Goal: Task Accomplishment & Management: Complete application form

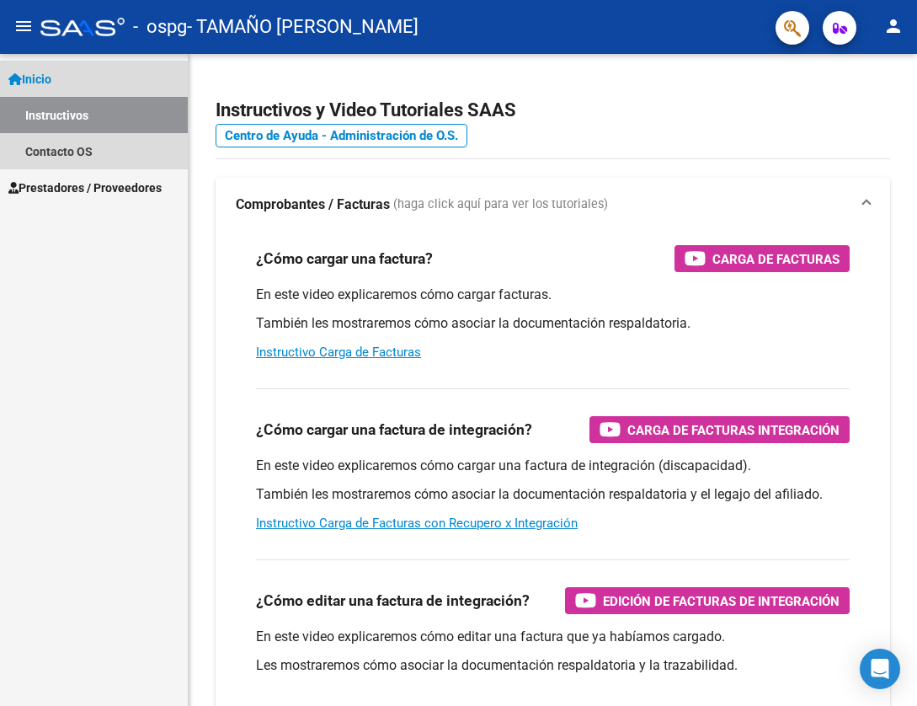
click at [51, 80] on span "Inicio" at bounding box center [29, 79] width 43 height 19
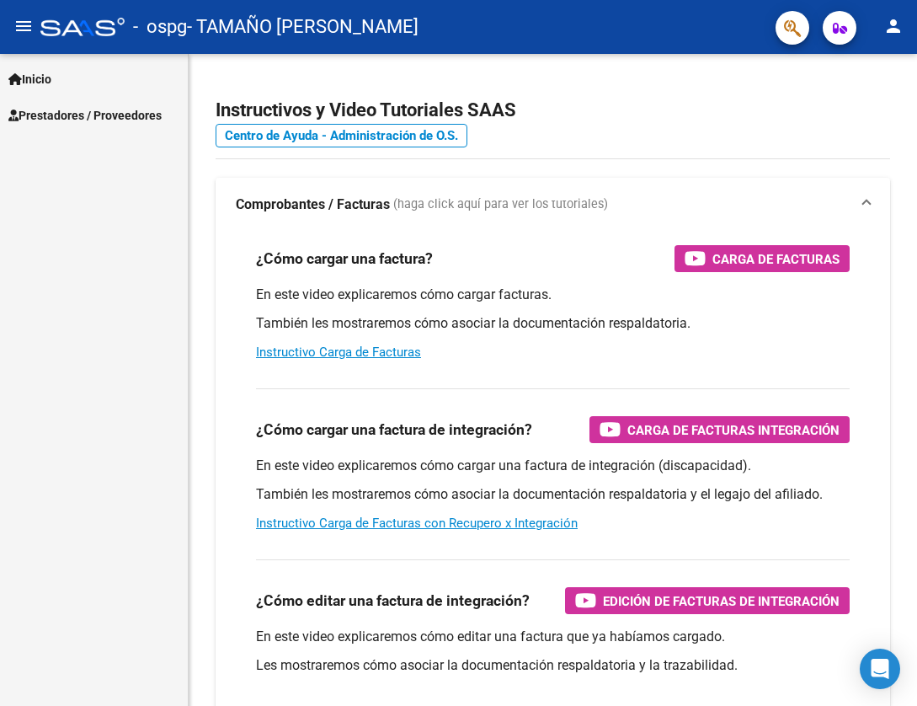
click at [99, 84] on link "Inicio" at bounding box center [94, 79] width 188 height 36
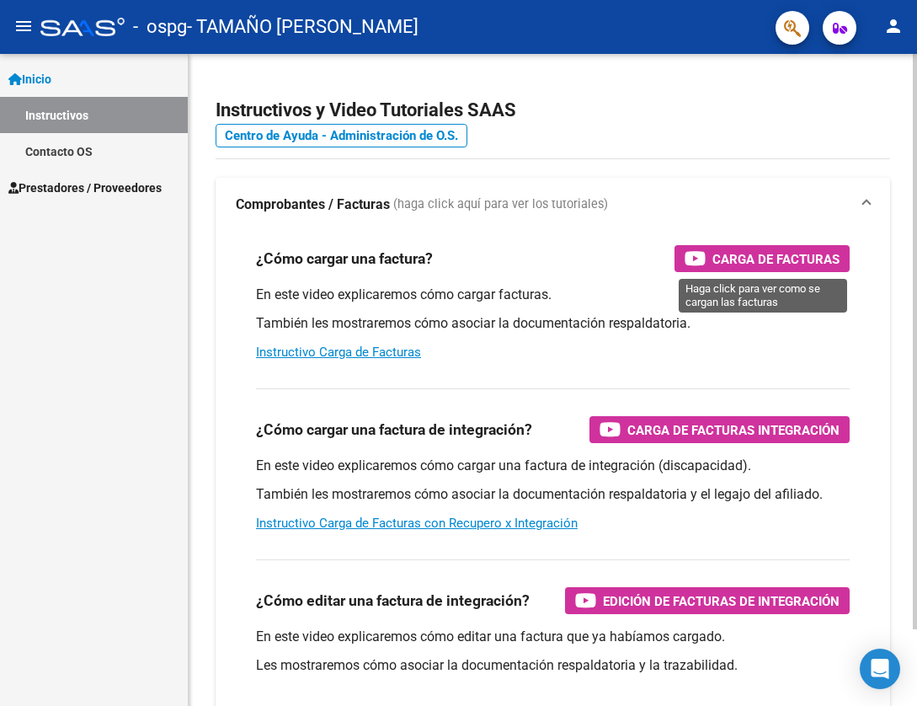
click at [739, 253] on span "Carga de Facturas" at bounding box center [776, 259] width 127 height 21
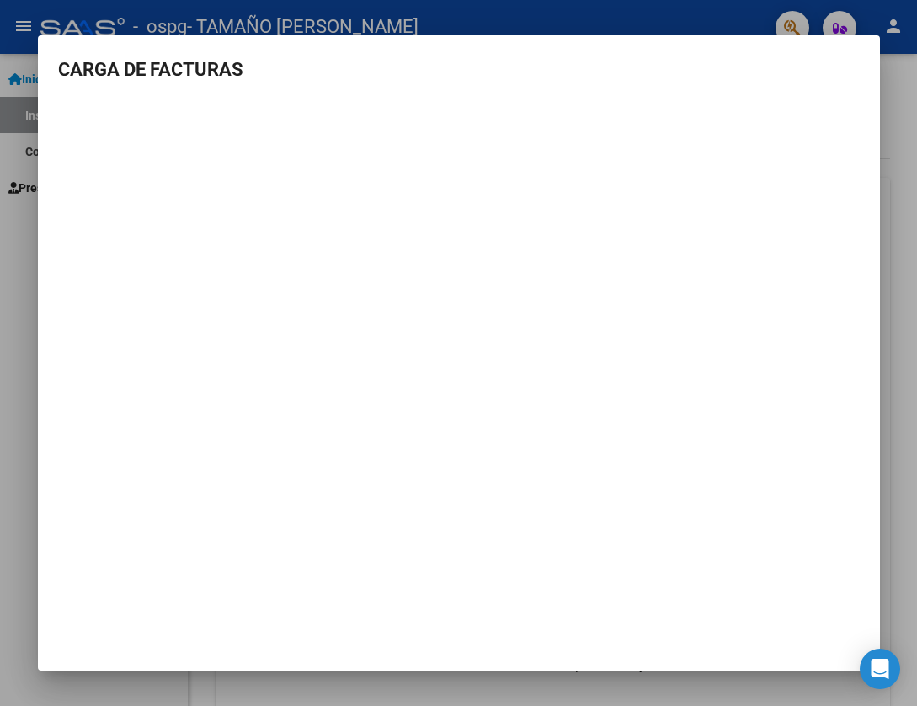
click at [28, 270] on div at bounding box center [458, 353] width 917 height 706
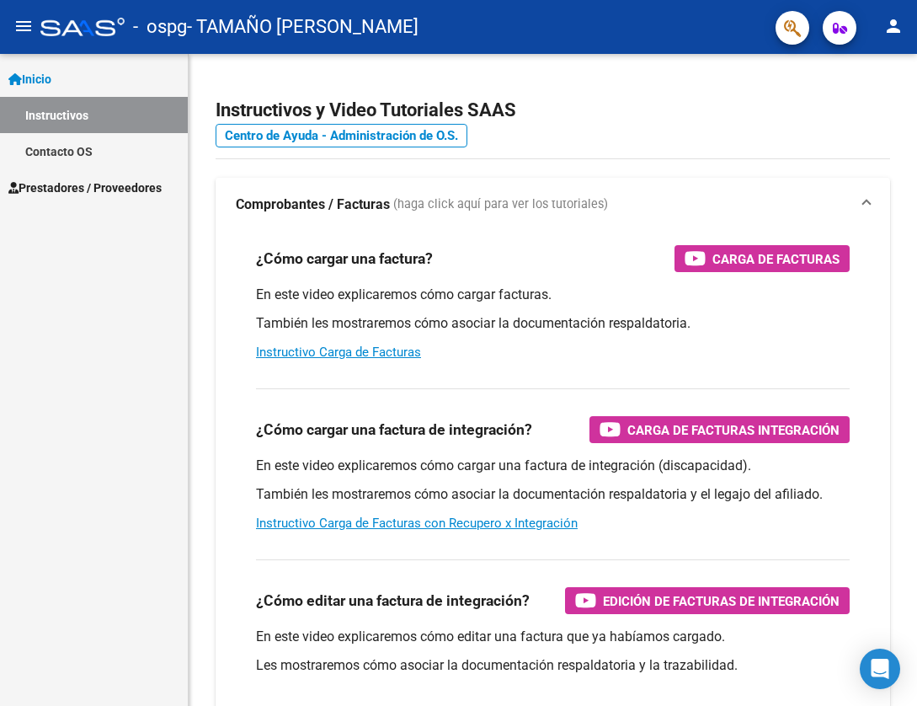
click at [80, 78] on link "Inicio" at bounding box center [94, 79] width 188 height 36
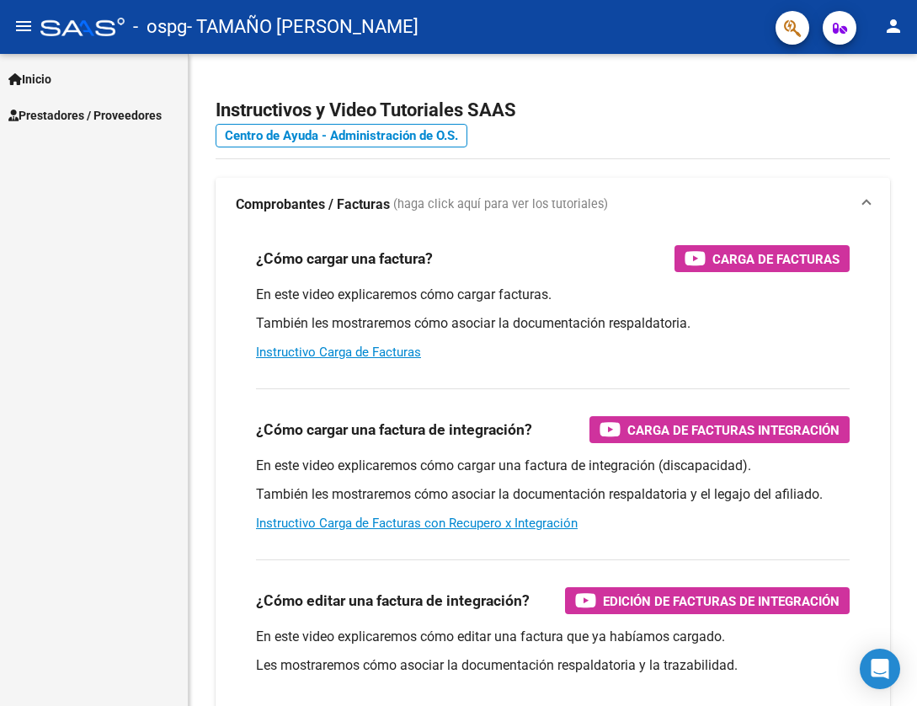
click at [110, 120] on span "Prestadores / Proveedores" at bounding box center [84, 115] width 153 height 19
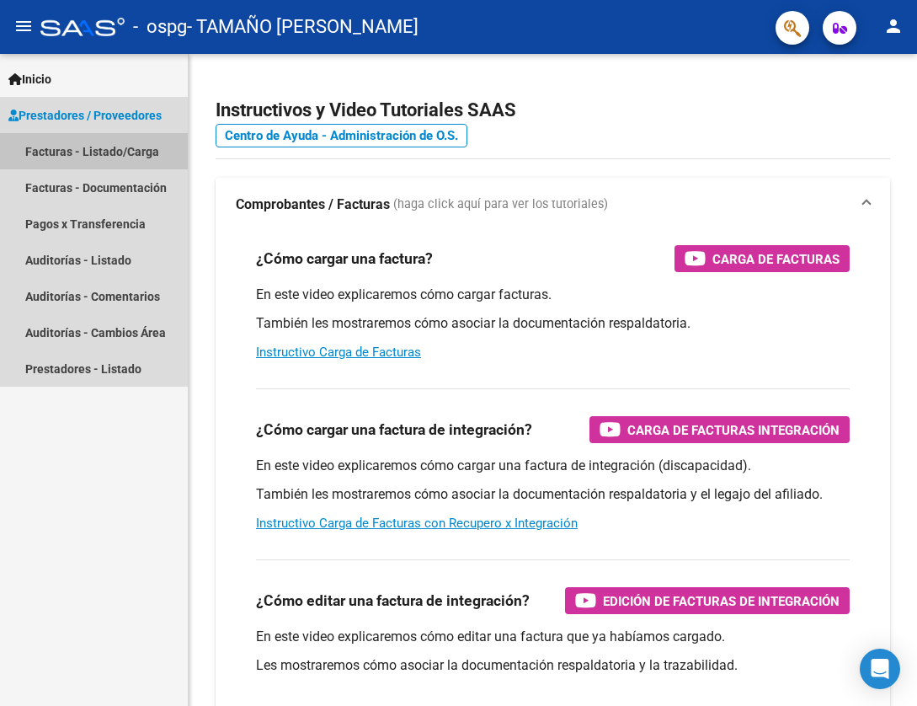
click at [117, 150] on link "Facturas - Listado/Carga" at bounding box center [94, 151] width 188 height 36
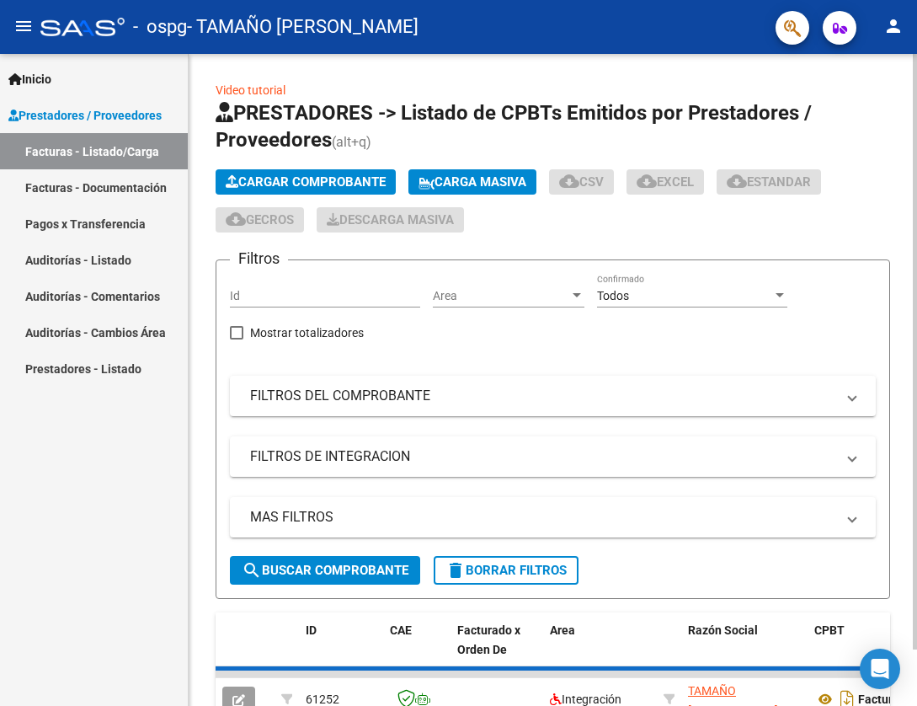
click at [309, 179] on span "Cargar Comprobante" at bounding box center [306, 181] width 160 height 15
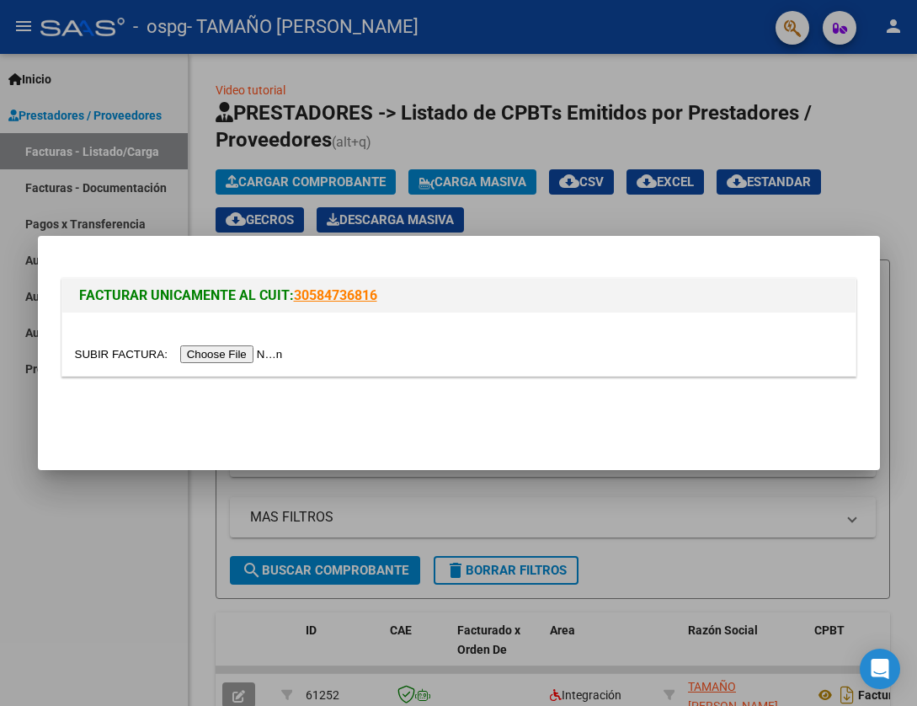
click at [266, 356] on input "file" at bounding box center [181, 354] width 213 height 18
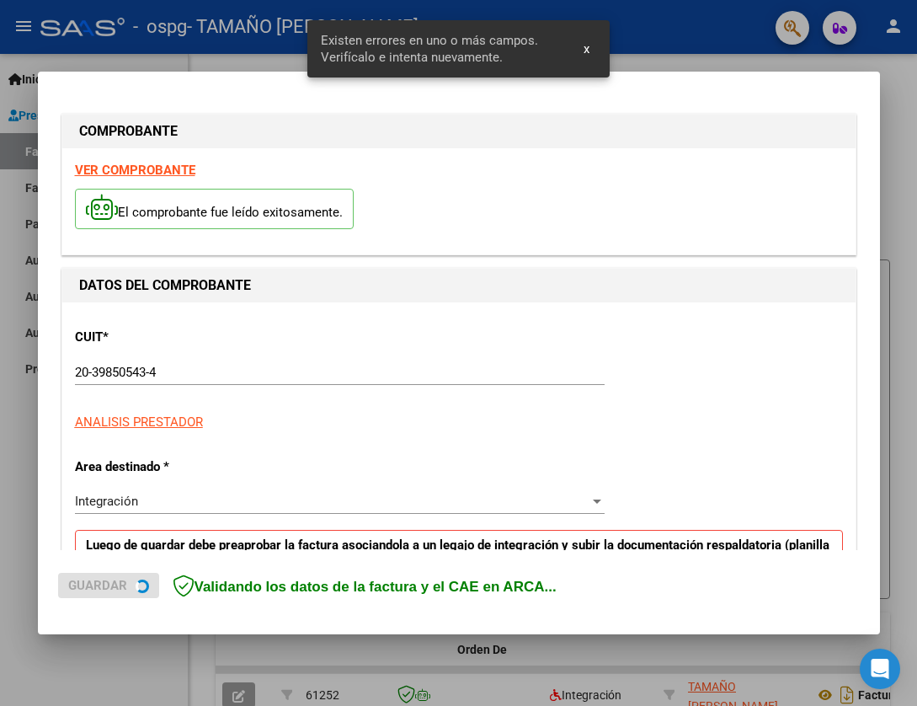
scroll to position [326, 0]
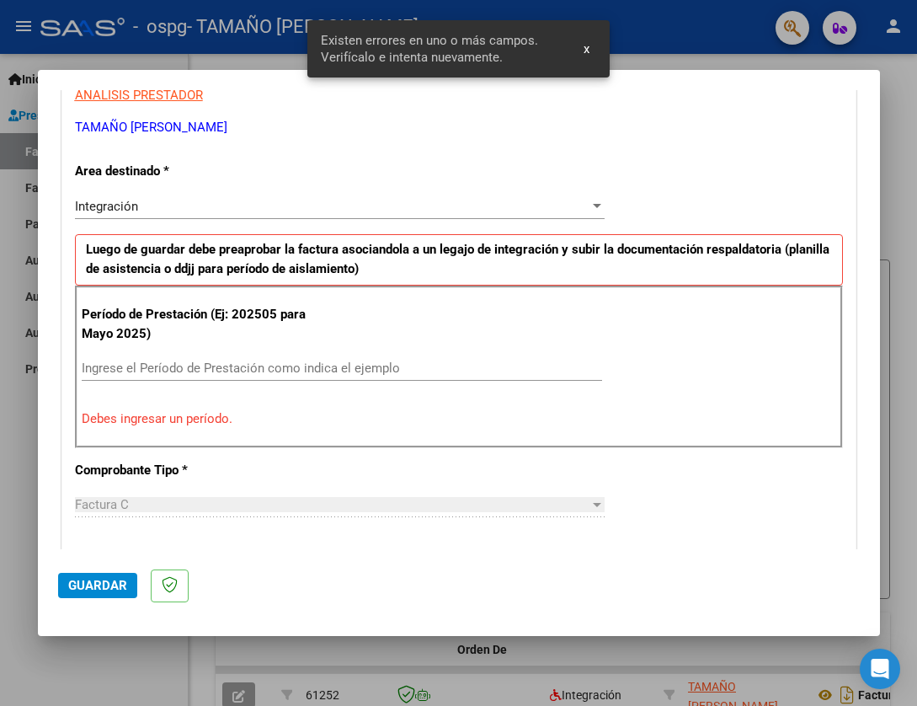
click at [233, 373] on input "Ingrese el Período de Prestación como indica el ejemplo" at bounding box center [342, 368] width 521 height 15
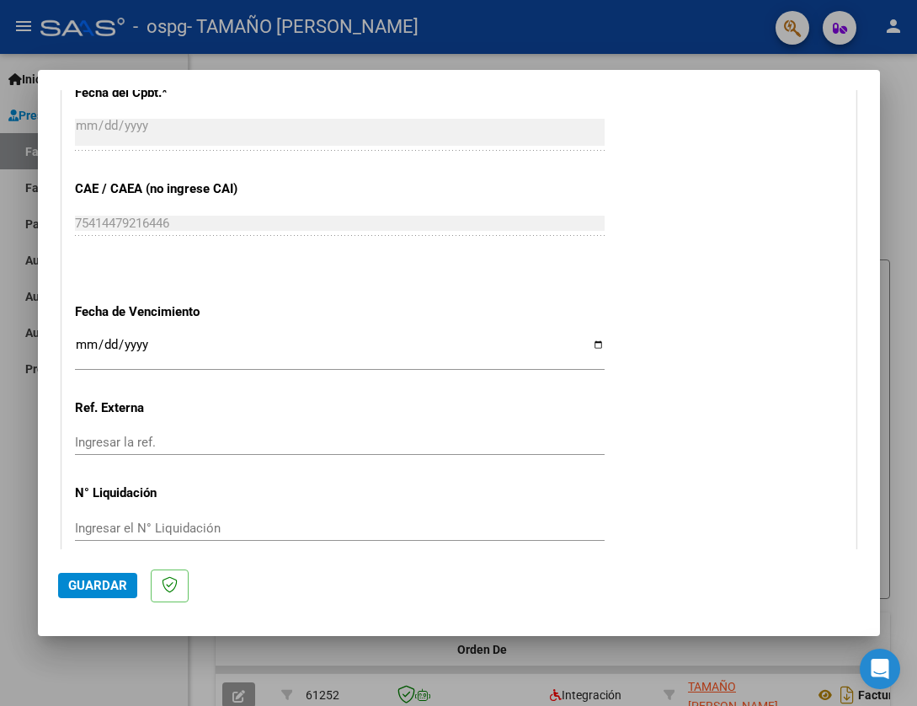
scroll to position [1075, 0]
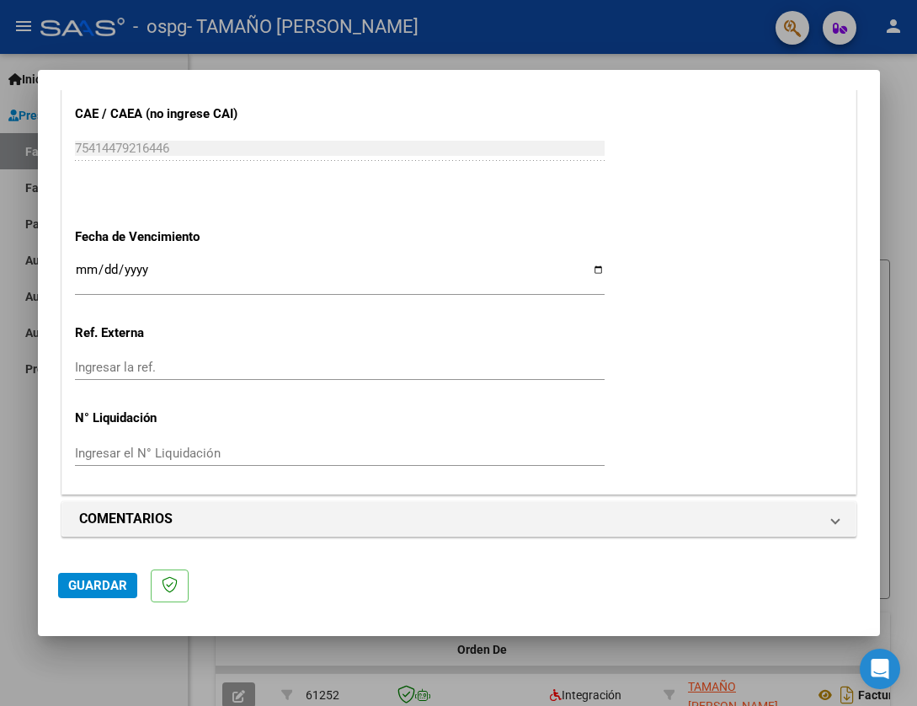
type input "202509"
click at [104, 582] on span "Guardar" at bounding box center [97, 585] width 59 height 15
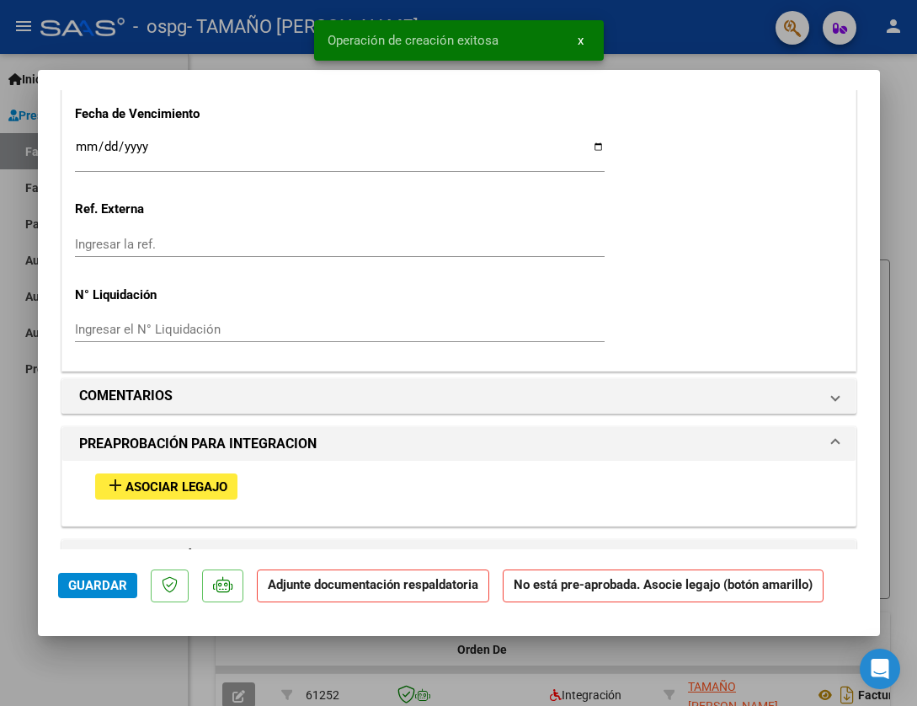
scroll to position [1517, 0]
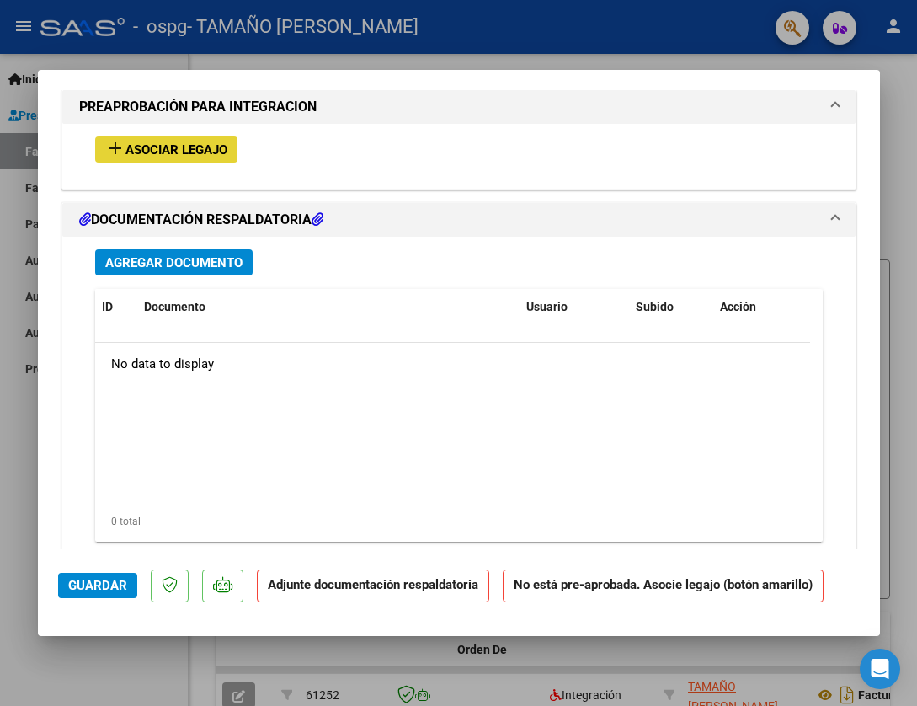
click at [184, 153] on span "Asociar Legajo" at bounding box center [177, 149] width 102 height 15
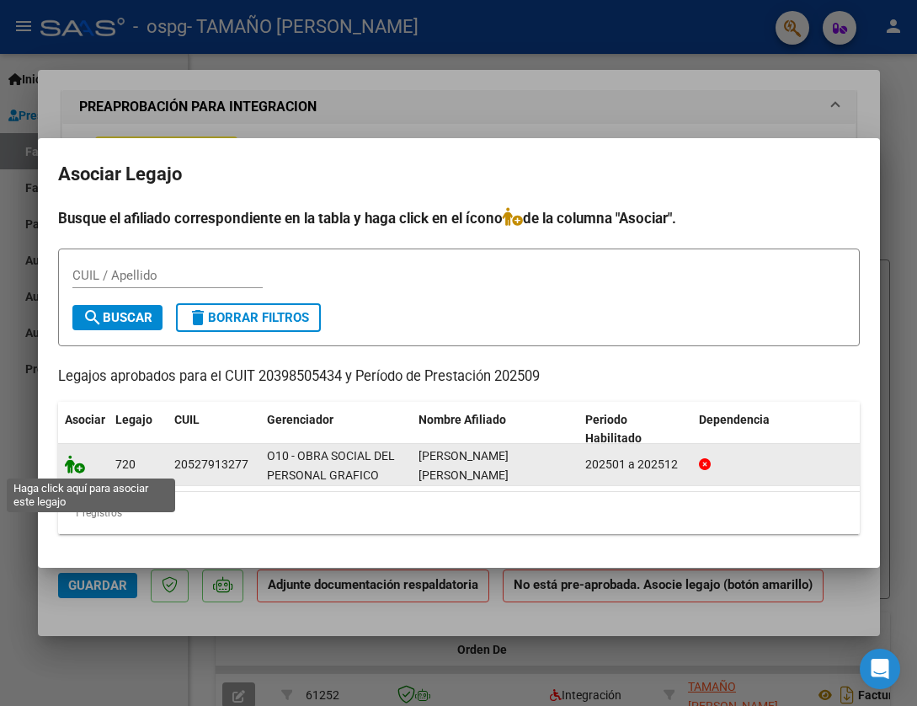
click at [83, 470] on span at bounding box center [77, 463] width 25 height 13
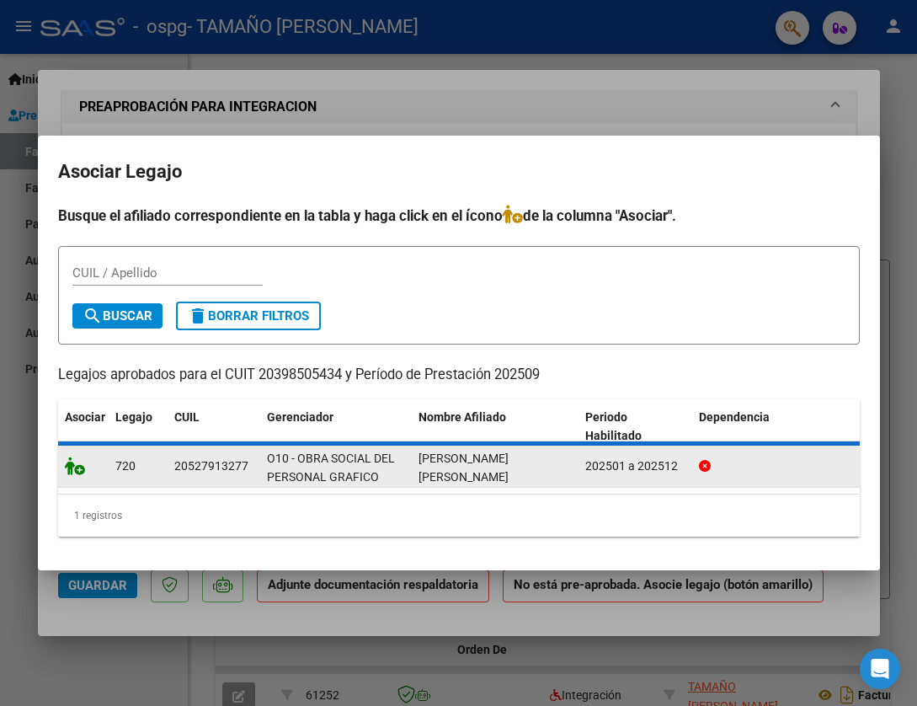
click at [83, 470] on icon at bounding box center [75, 466] width 20 height 19
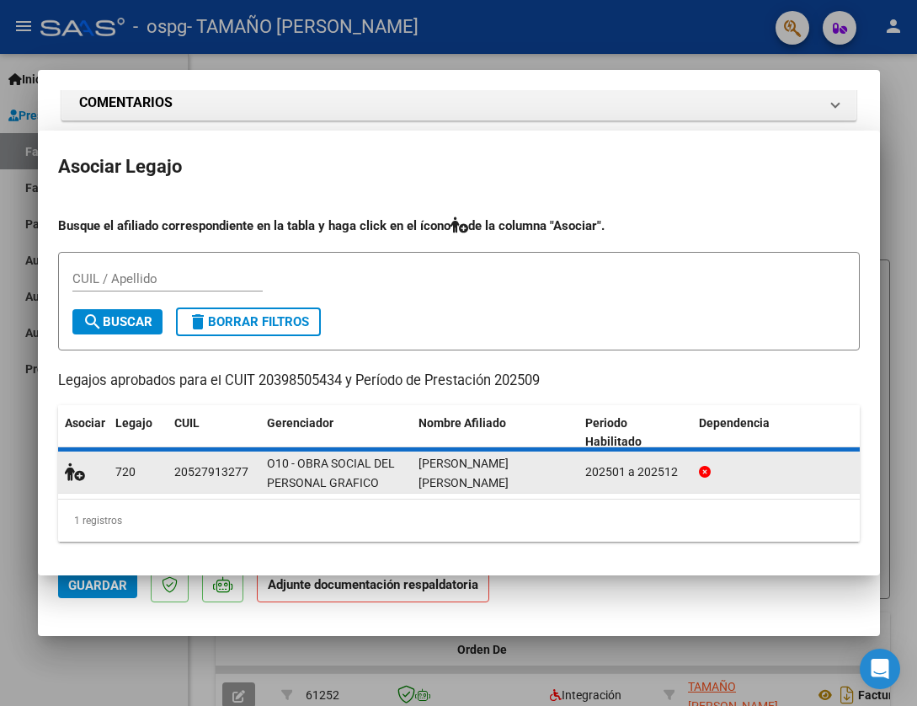
scroll to position [1560, 0]
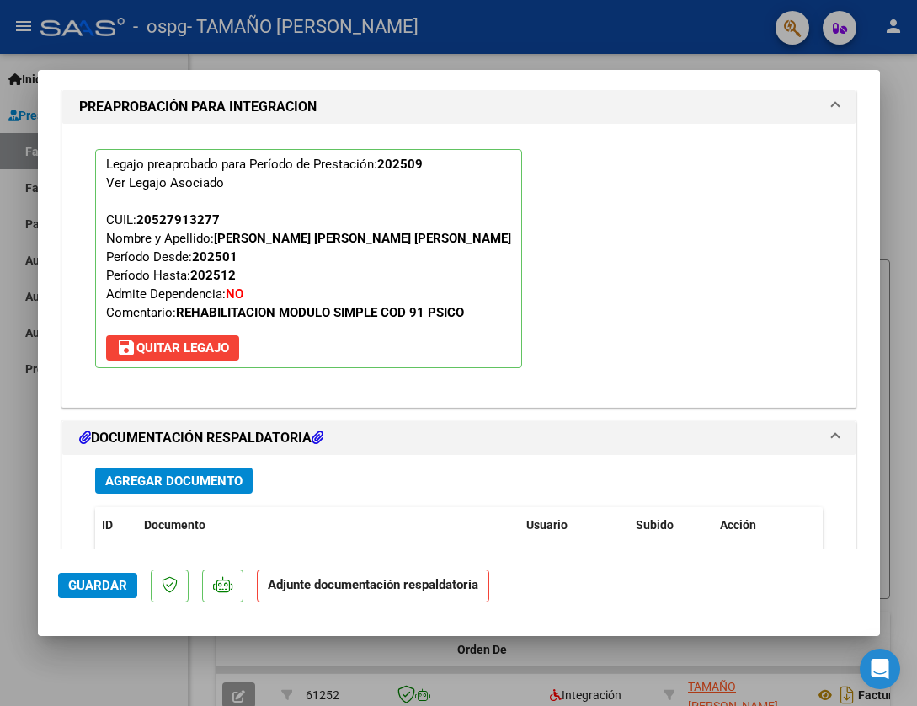
click at [336, 580] on strong "Adjunte documentación respaldatoria" at bounding box center [373, 584] width 211 height 15
click at [204, 473] on span "Agregar Documento" at bounding box center [173, 480] width 137 height 15
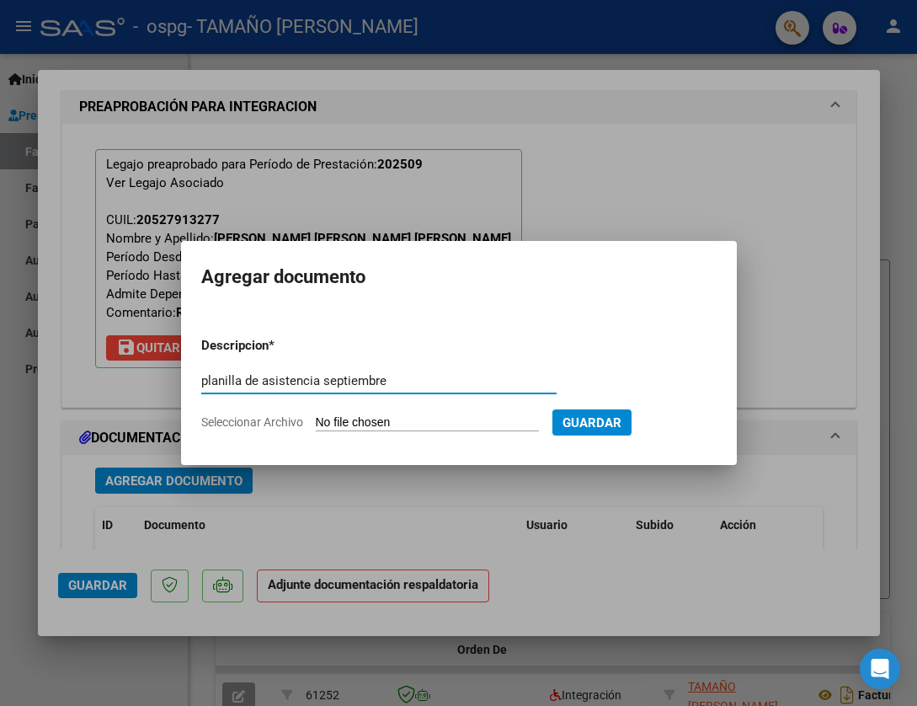
type input "planilla de asistencia septiembre"
click at [485, 416] on input "Seleccionar Archivo" at bounding box center [427, 423] width 223 height 16
type input "C:\fakepath\ASISTENCIAS SEPTIEMBRE 25 - [PERSON_NAME] - [PERSON_NAME].pdf"
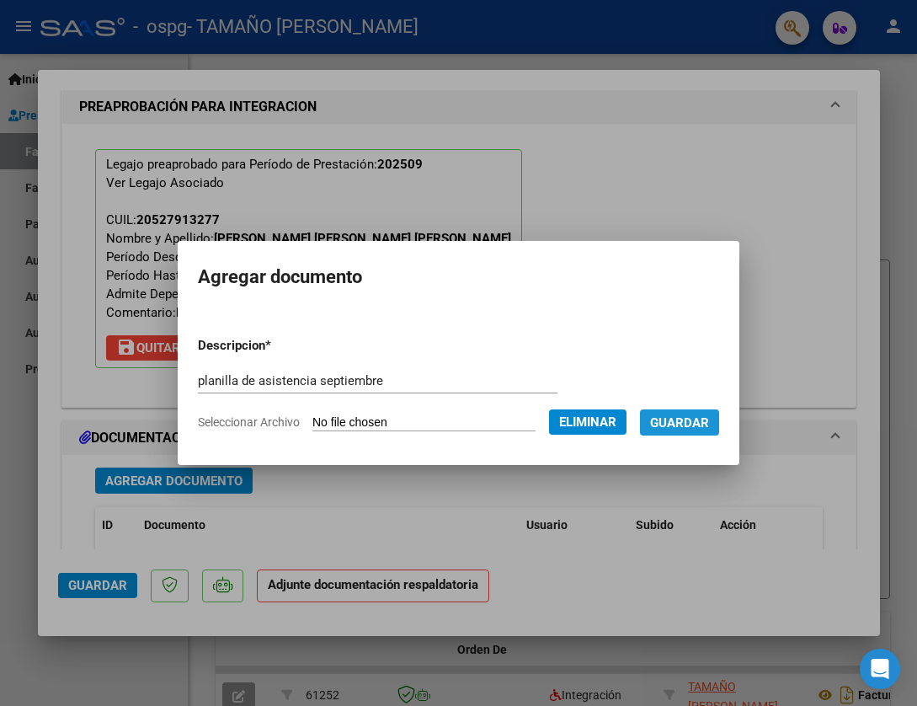
click at [706, 422] on span "Guardar" at bounding box center [679, 422] width 59 height 15
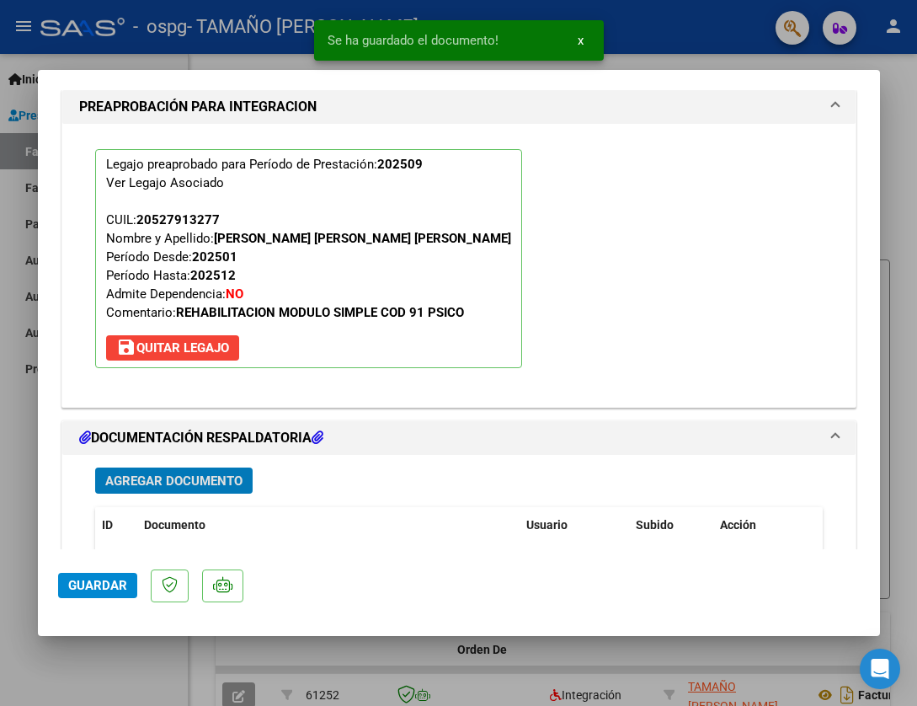
click at [97, 589] on span "Guardar" at bounding box center [97, 585] width 59 height 15
click at [106, 639] on div at bounding box center [458, 353] width 917 height 706
type input "$ 0,00"
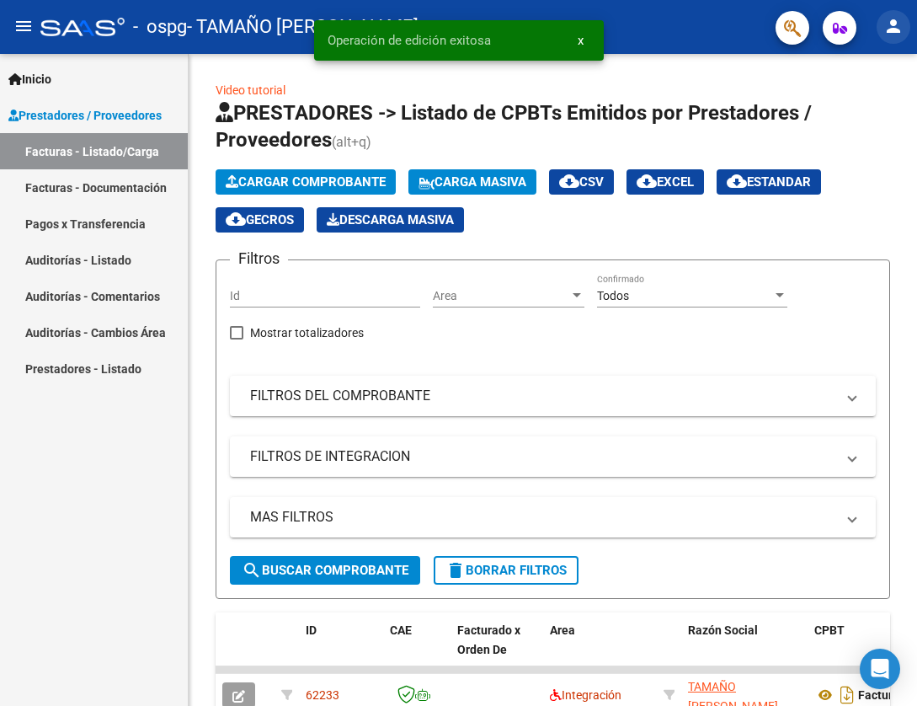
click at [891, 21] on mat-icon "person" at bounding box center [894, 26] width 20 height 20
click at [850, 120] on button "exit_to_app Salir" at bounding box center [859, 111] width 103 height 40
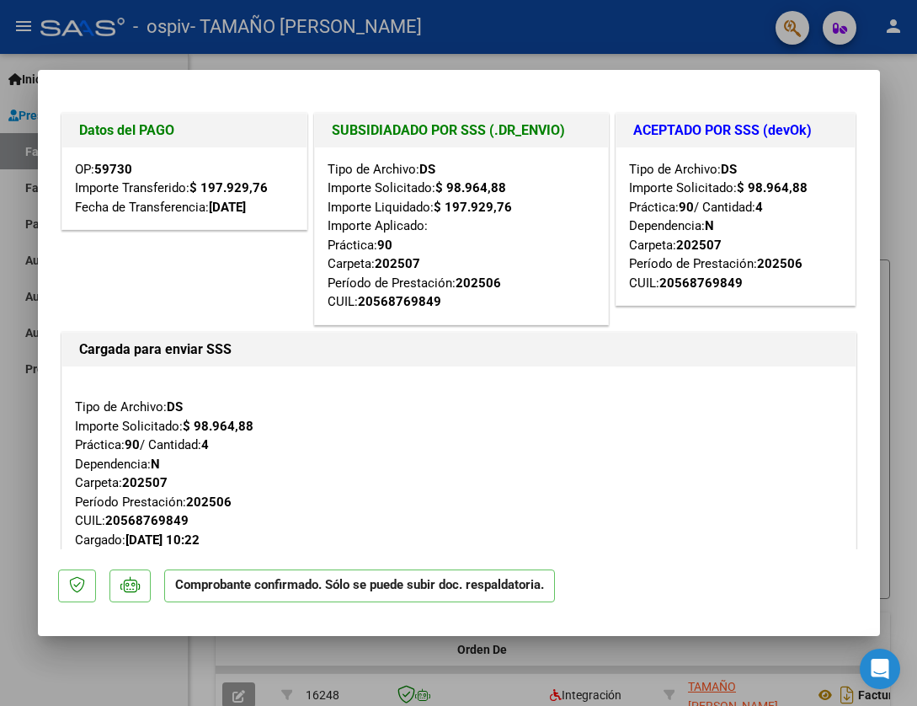
drag, startPoint x: 748, startPoint y: 661, endPoint x: 695, endPoint y: 547, distance: 126.3
click at [695, 547] on div "Datos del PAGO OP: 59730 Importe Transferido: $ 197.929,76 Fecha de Transferenc…" at bounding box center [458, 353] width 917 height 706
click at [688, 537] on div "Tipo de Archivo: DS Importe Solicitado: $ 98.964,88 Práctica: 90 / Cantidad: 4 …" at bounding box center [459, 464] width 768 height 171
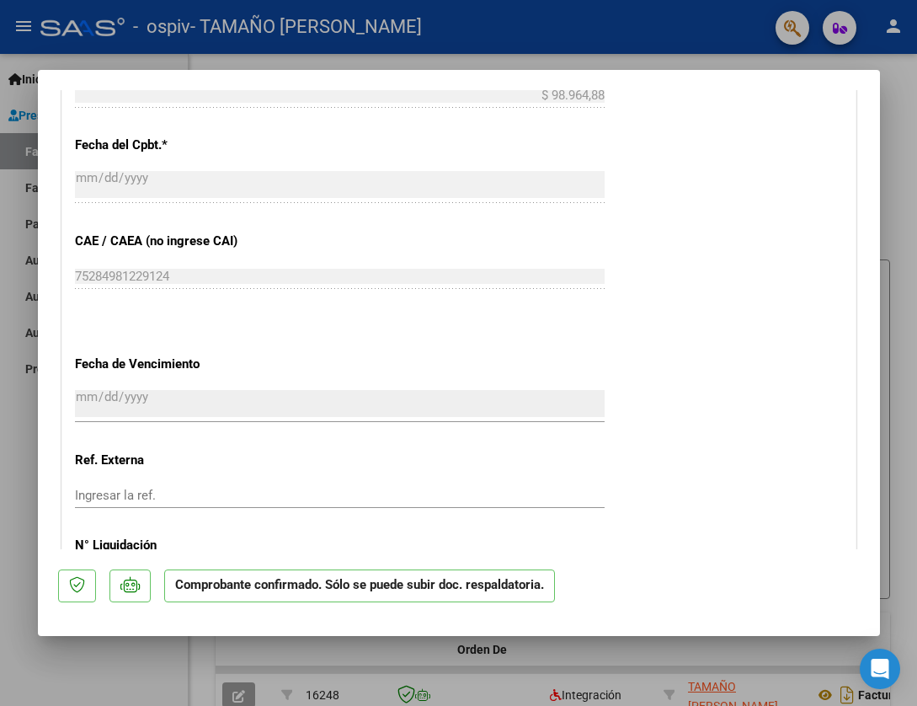
scroll to position [1517, 0]
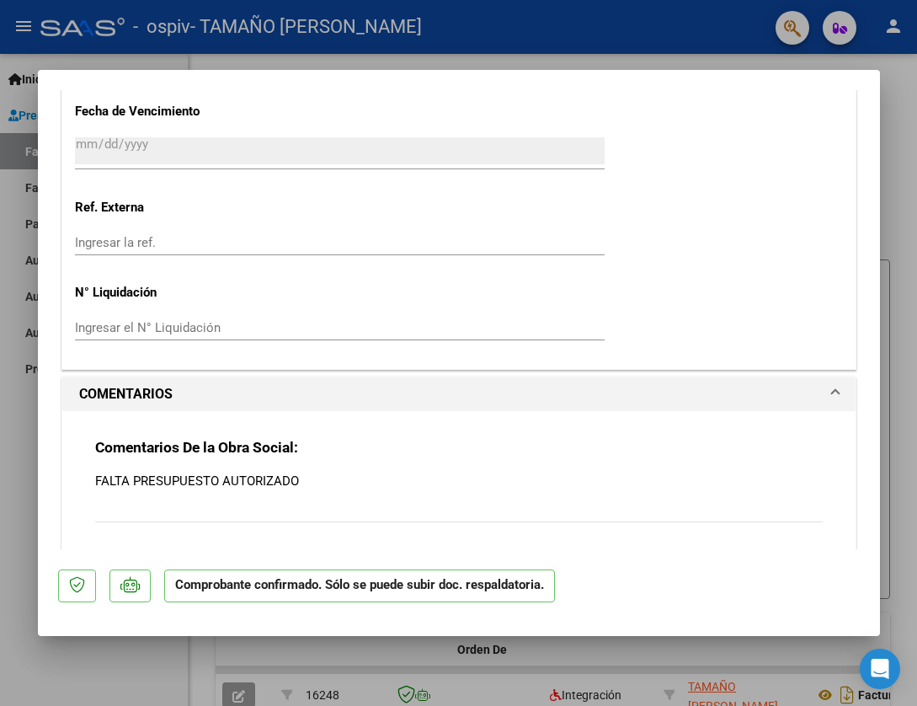
click at [569, 662] on div at bounding box center [458, 353] width 917 height 706
type input "$ 0,00"
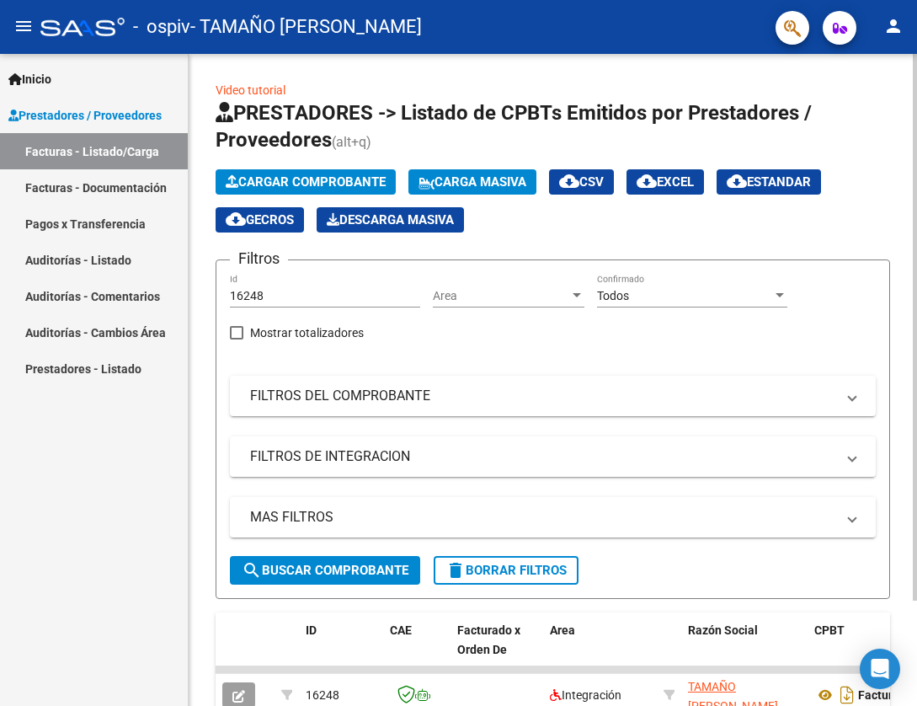
click at [323, 181] on span "Cargar Comprobante" at bounding box center [306, 181] width 160 height 15
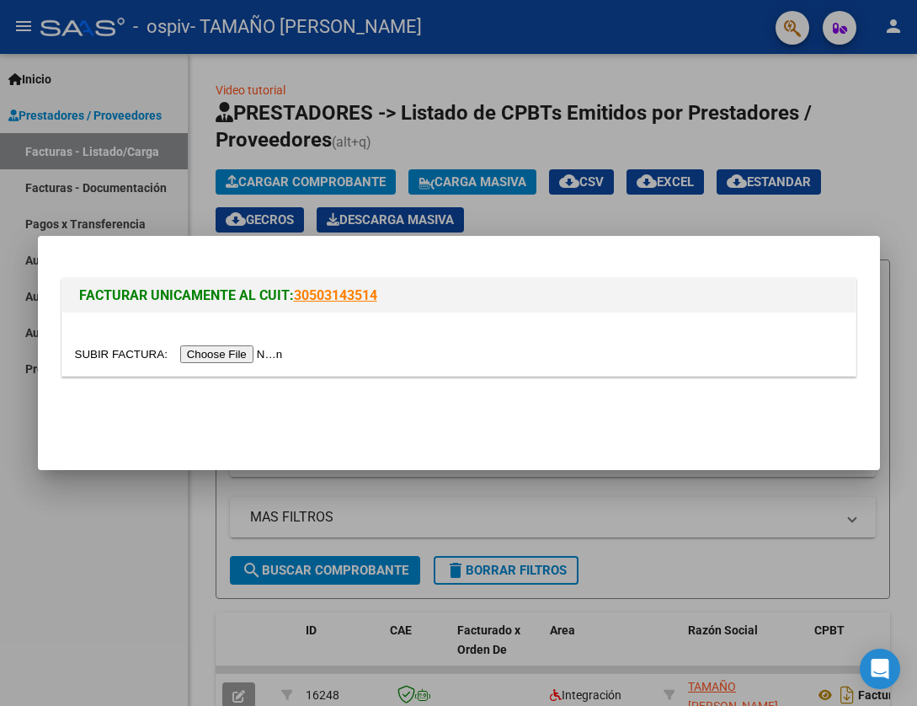
click at [284, 356] on input "file" at bounding box center [181, 354] width 213 height 18
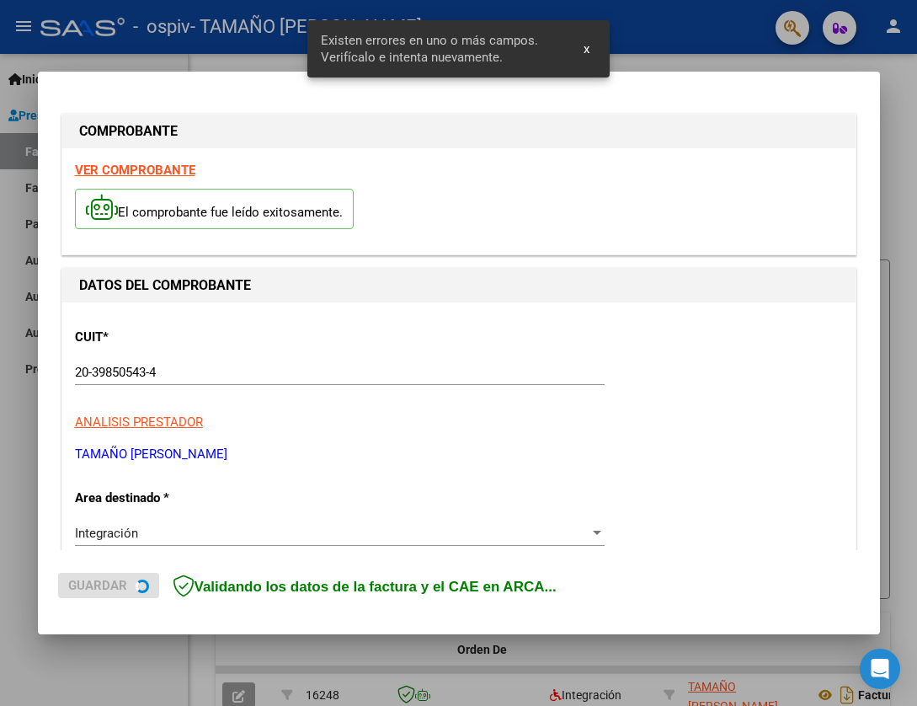
scroll to position [357, 0]
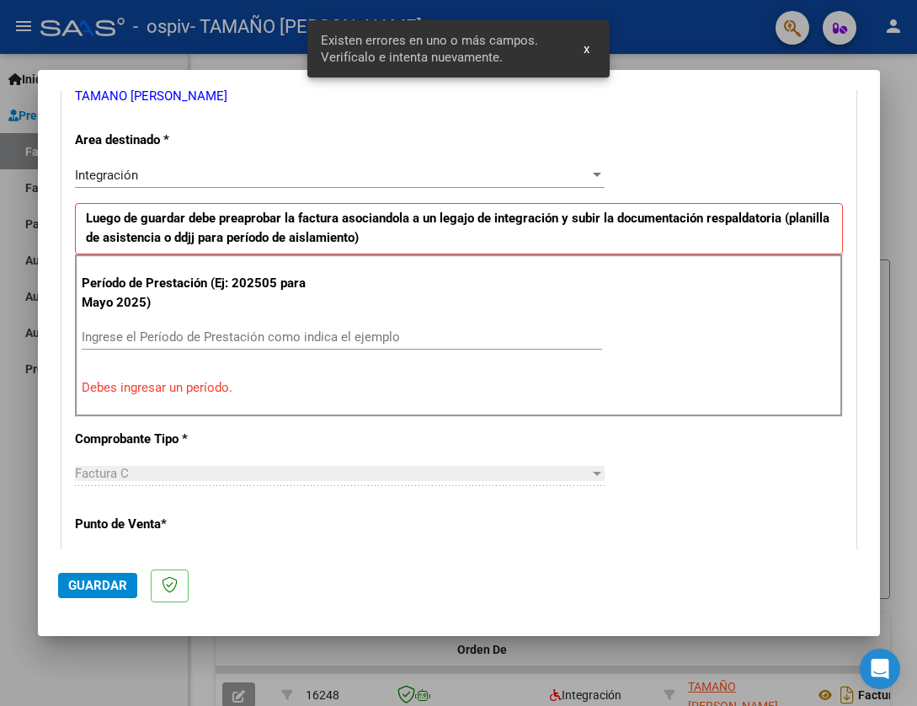
click at [295, 347] on div "Ingrese el Período de Prestación como indica el ejemplo" at bounding box center [342, 336] width 521 height 25
click at [319, 339] on input "Ingrese el Período de Prestación como indica el ejemplo" at bounding box center [342, 336] width 521 height 15
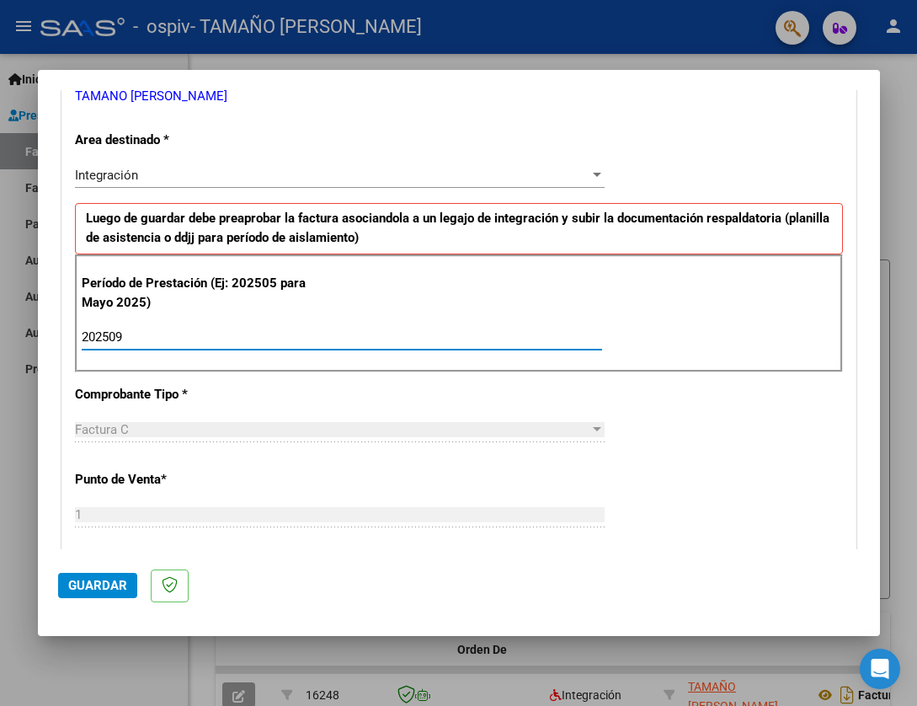
type input "202509"
click at [97, 578] on span "Guardar" at bounding box center [97, 585] width 59 height 15
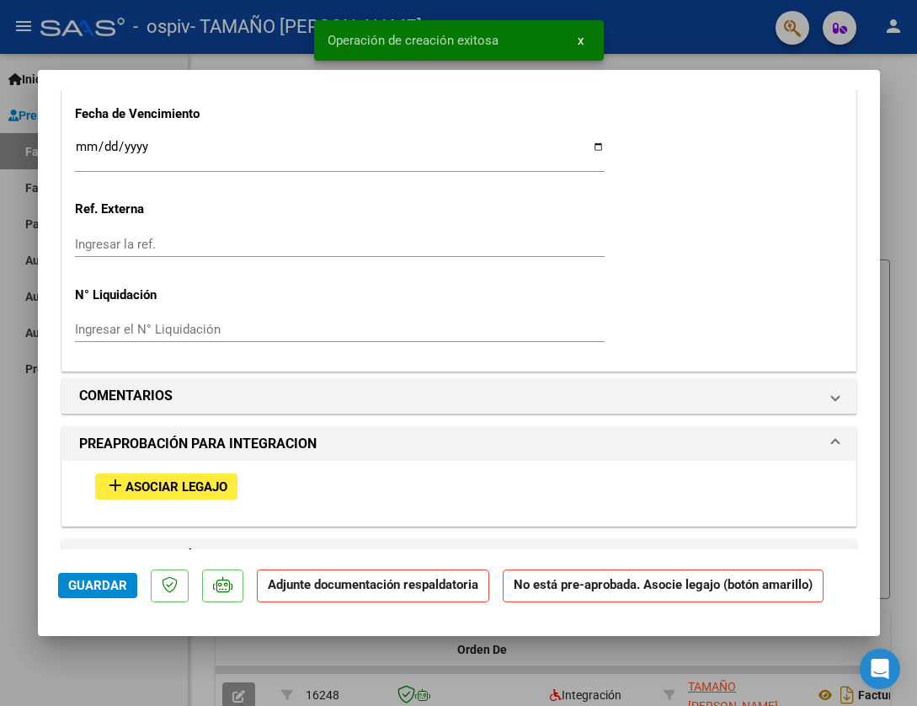
scroll to position [1264, 0]
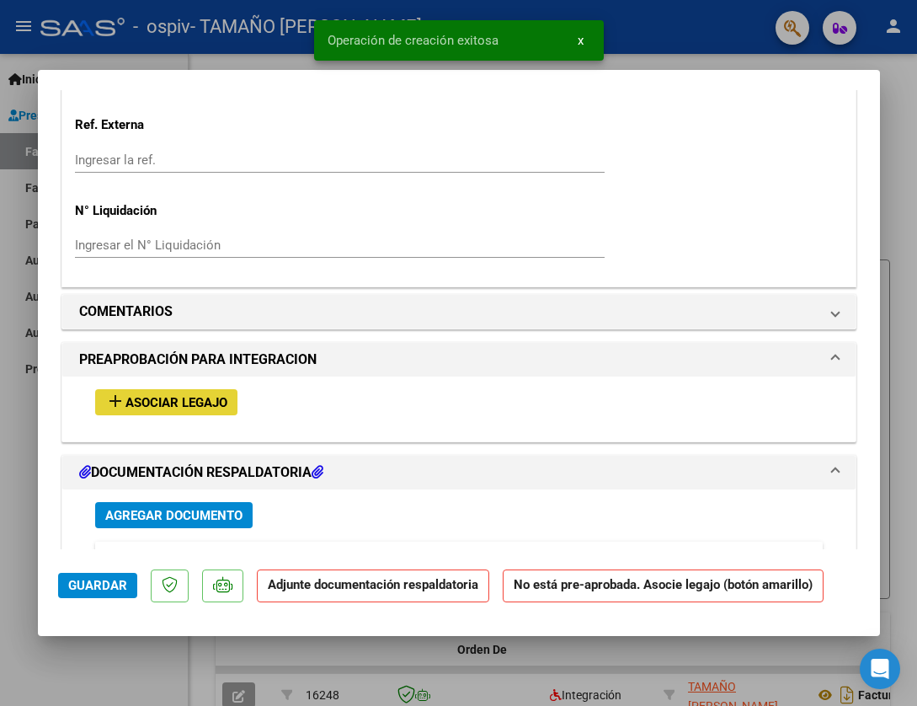
click at [206, 407] on span "Asociar Legajo" at bounding box center [177, 402] width 102 height 15
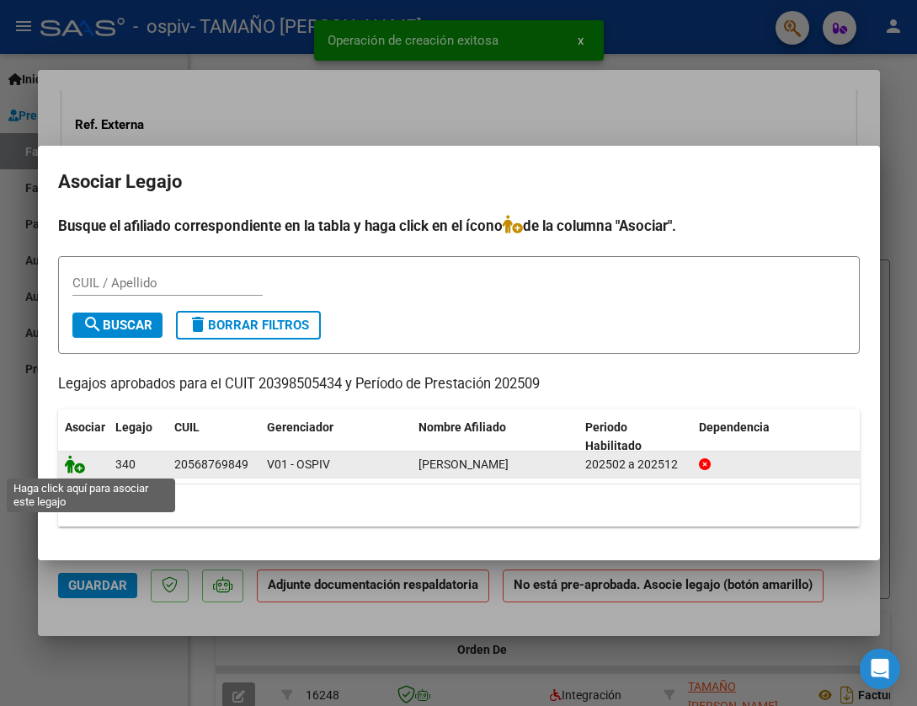
click at [78, 469] on icon at bounding box center [75, 464] width 20 height 19
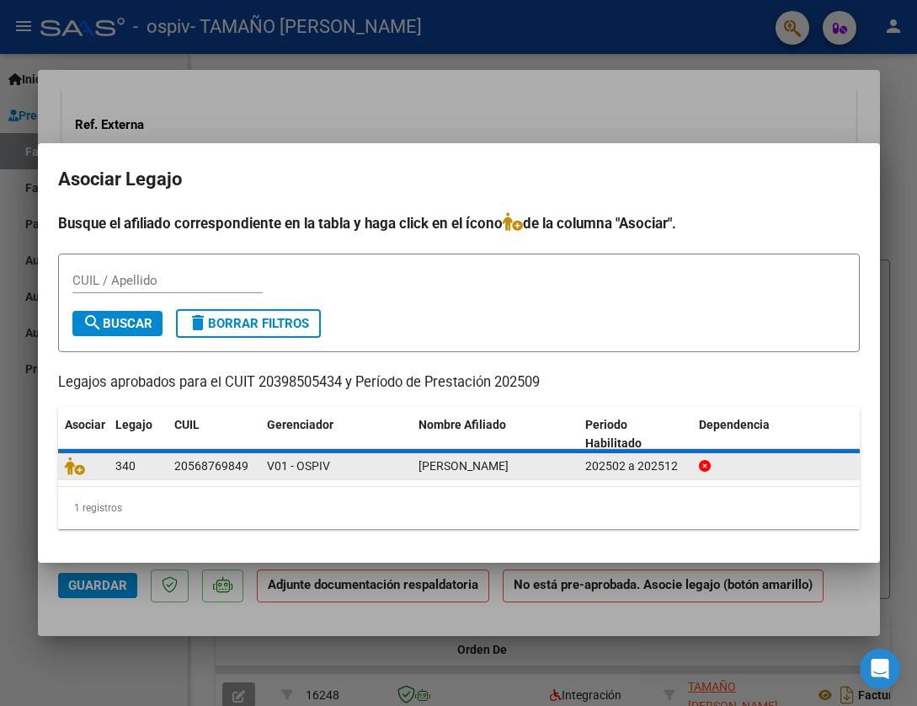
scroll to position [1308, 0]
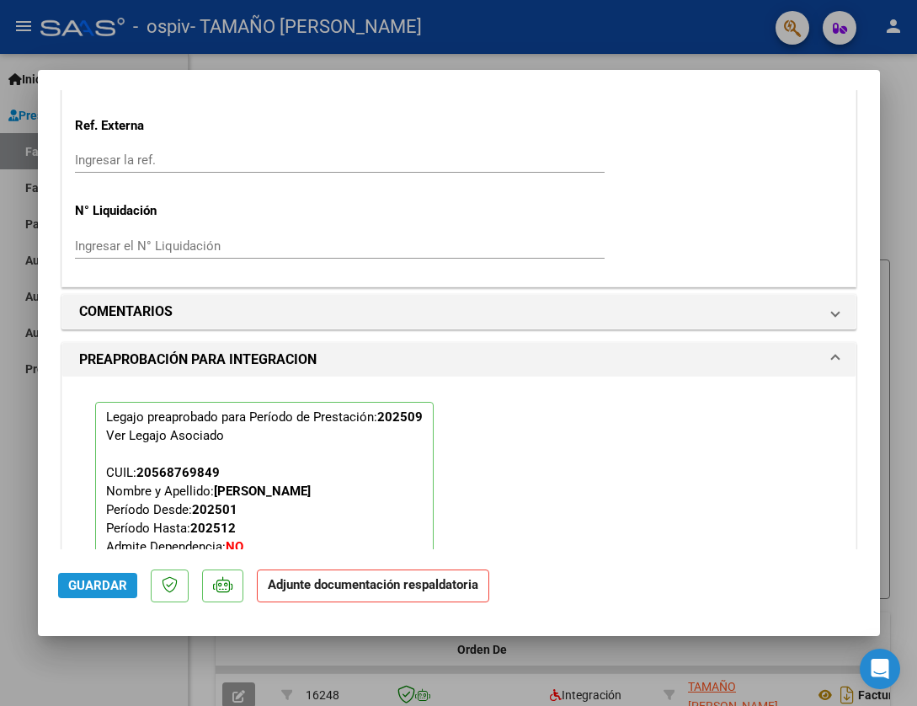
click at [102, 591] on span "Guardar" at bounding box center [97, 585] width 59 height 15
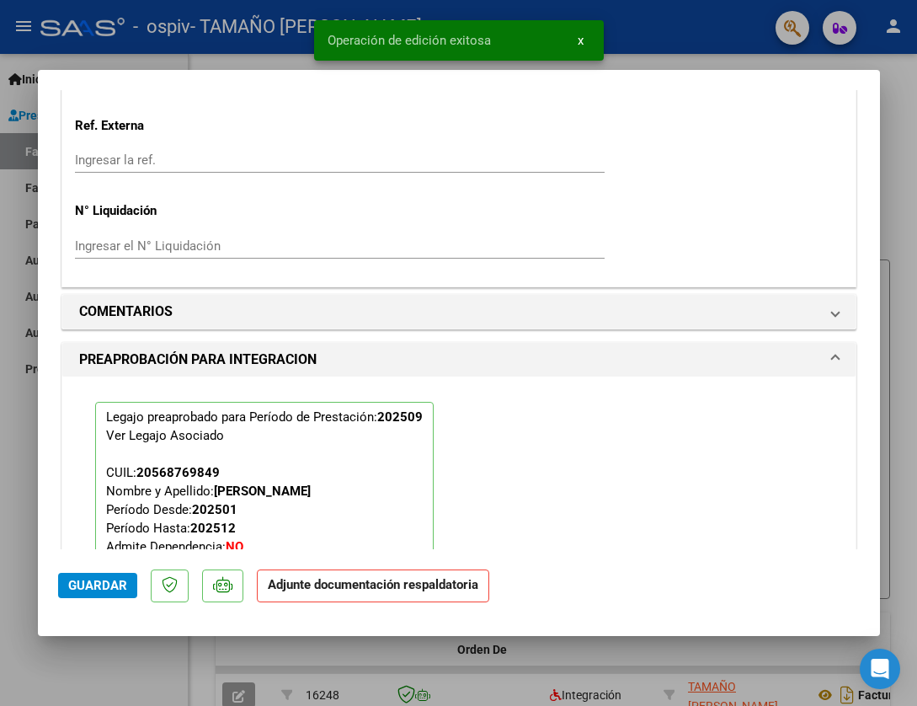
click at [106, 647] on div at bounding box center [458, 353] width 917 height 706
type input "$ 0,00"
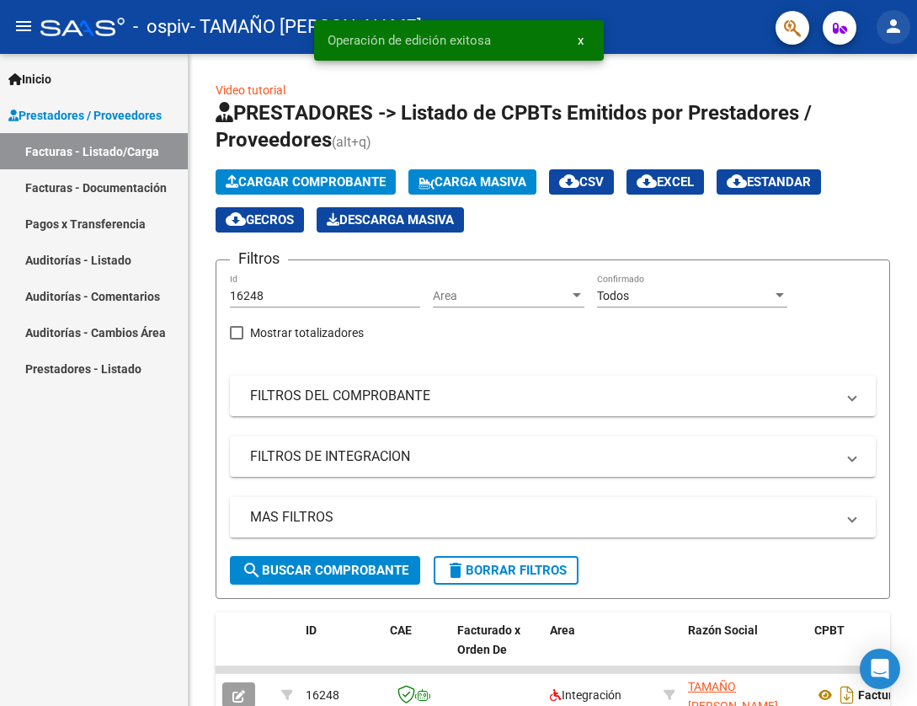
click at [892, 31] on mat-icon "person" at bounding box center [894, 26] width 20 height 20
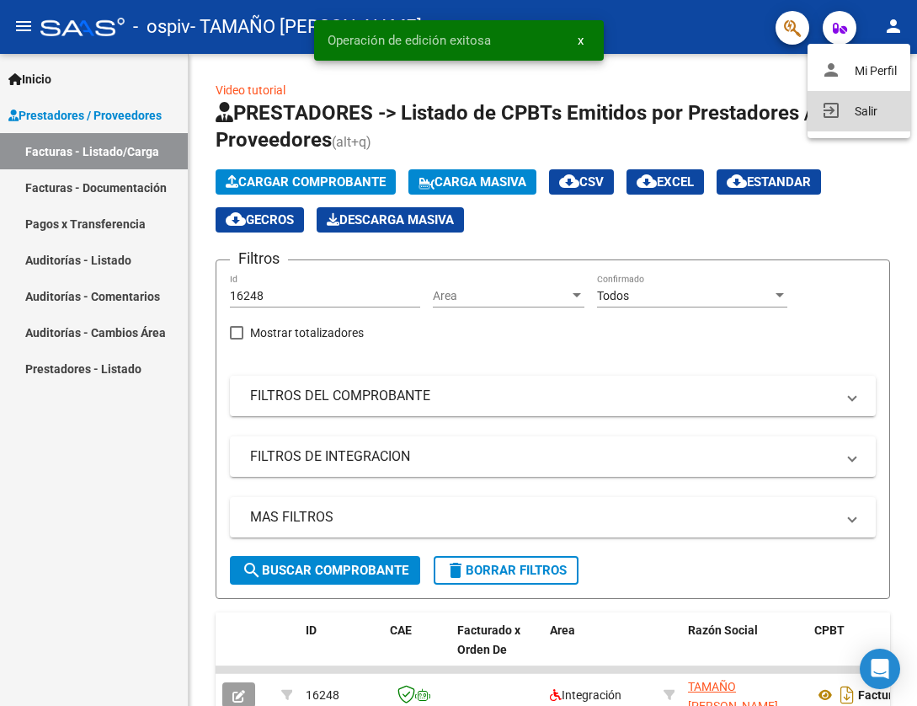
click at [850, 108] on button "exit_to_app Salir" at bounding box center [859, 111] width 103 height 40
